Goal: Information Seeking & Learning: Check status

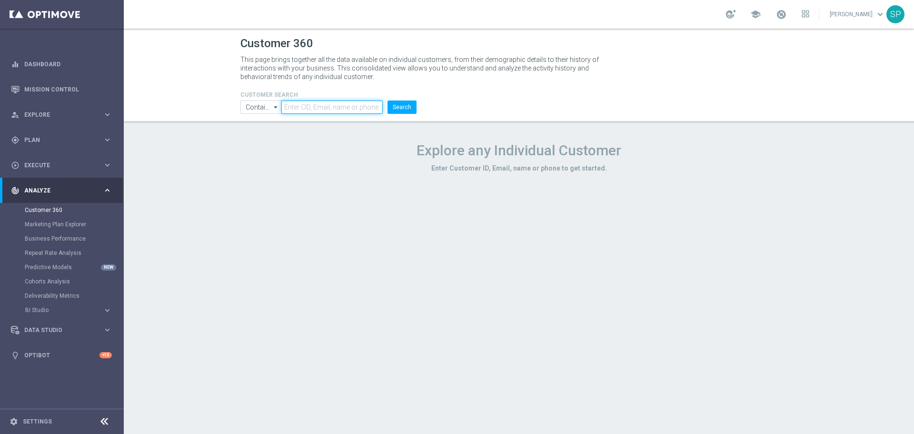
paste input "3028537"
click at [402, 110] on button "Search" at bounding box center [402, 106] width 29 height 13
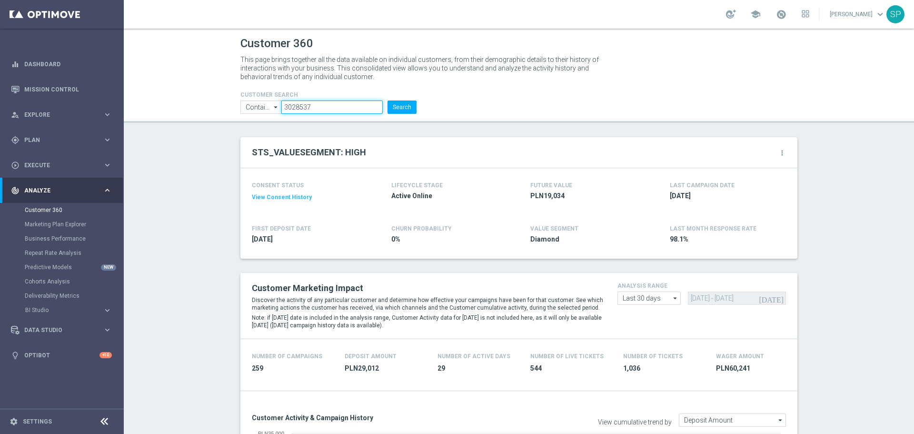
click at [310, 102] on input "3028537" at bounding box center [331, 106] width 101 height 13
paste input "2529216"
type input "2529216"
click at [388, 100] on button "Search" at bounding box center [402, 106] width 29 height 13
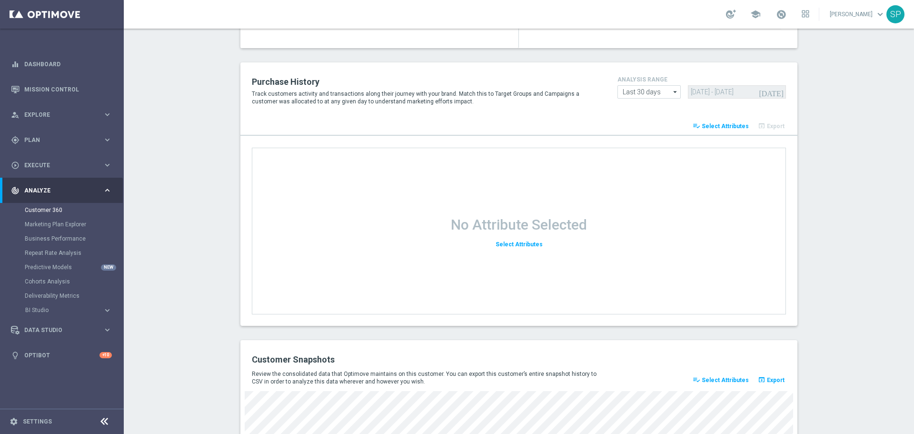
scroll to position [1222, 0]
